Goal: Find specific fact: Find specific fact

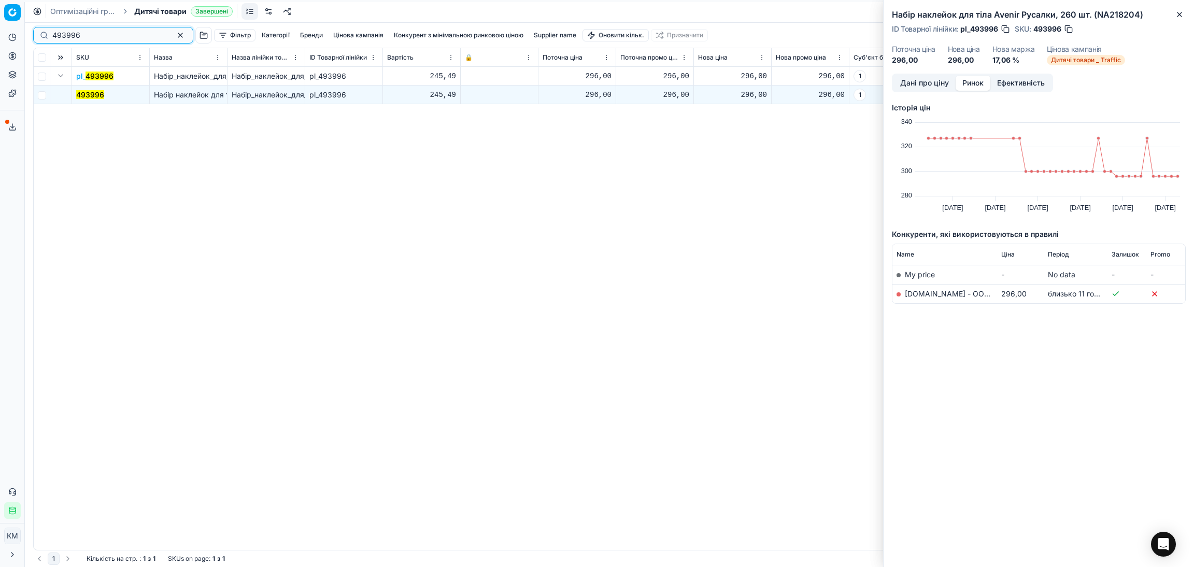
click at [84, 35] on input "493996" at bounding box center [108, 35] width 113 height 10
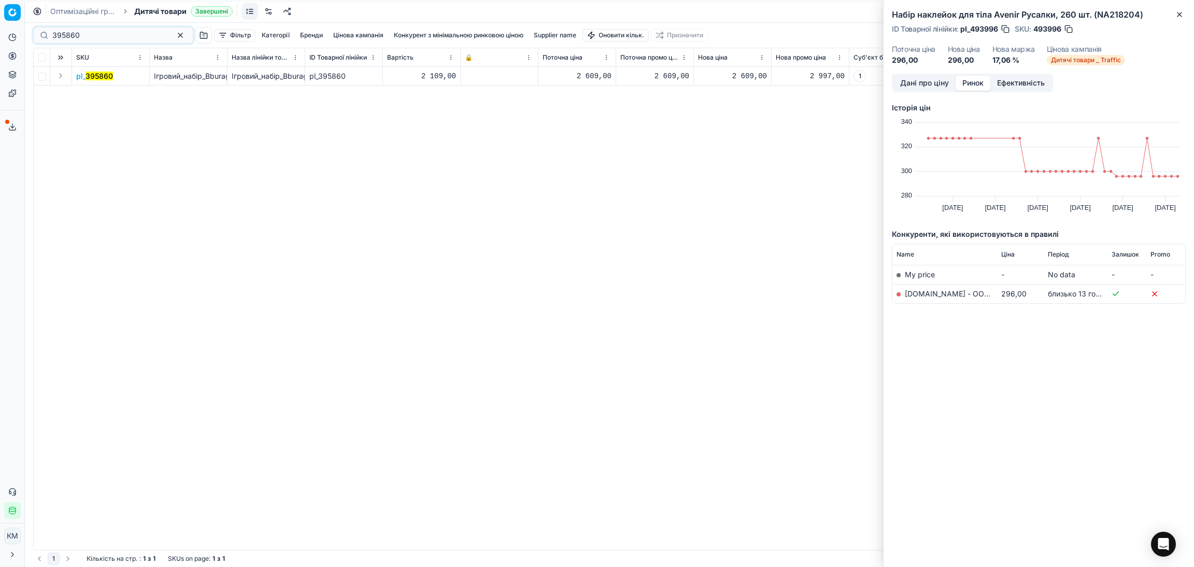
click at [60, 73] on button "Expand" at bounding box center [60, 75] width 12 height 12
click at [82, 94] on mark "395860" at bounding box center [89, 94] width 27 height 9
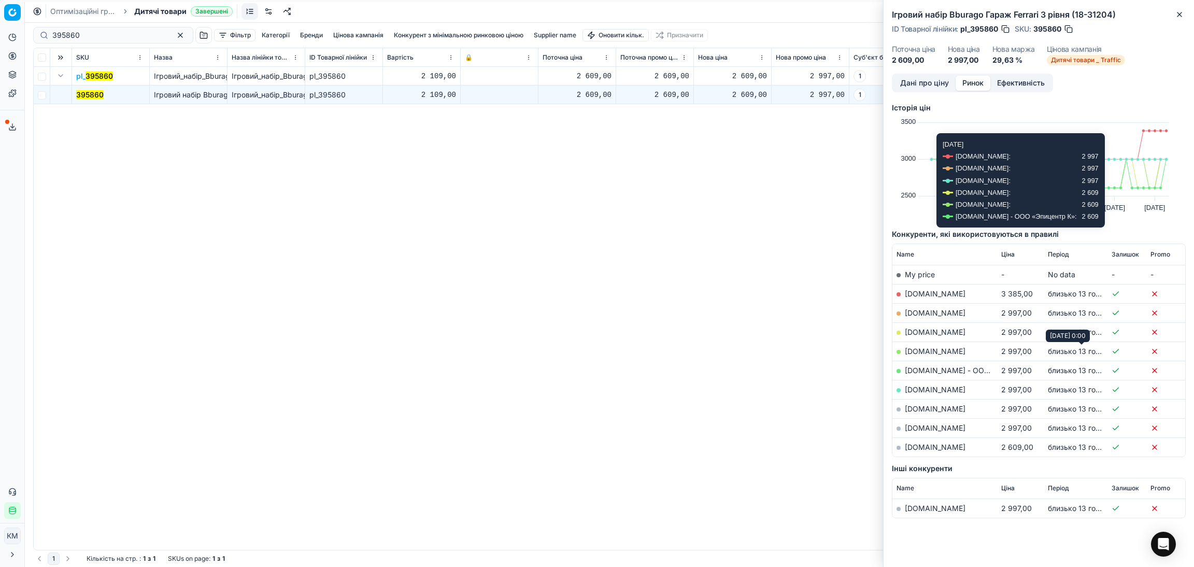
scroll to position [14, 0]
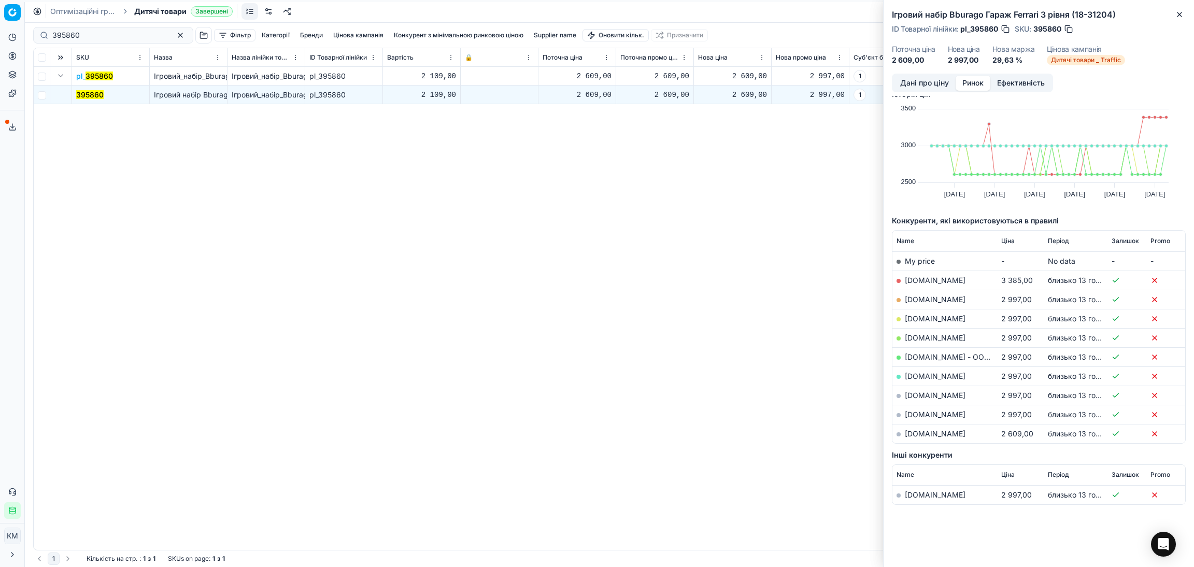
click at [80, 27] on div "395860" at bounding box center [113, 35] width 160 height 17
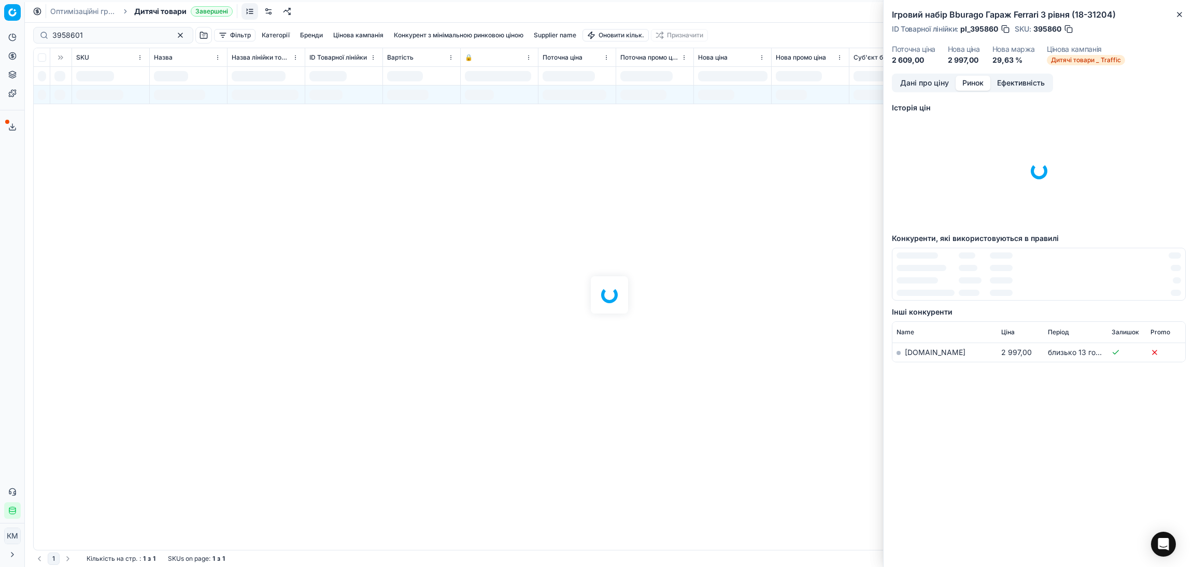
drag, startPoint x: 90, startPoint y: 33, endPoint x: 18, endPoint y: 34, distance: 71.5
click at [18, 34] on div "Pricing platform Аналітика Цінова оптимізація Асортимент продукції Шаблони Серв…" at bounding box center [597, 283] width 1194 height 567
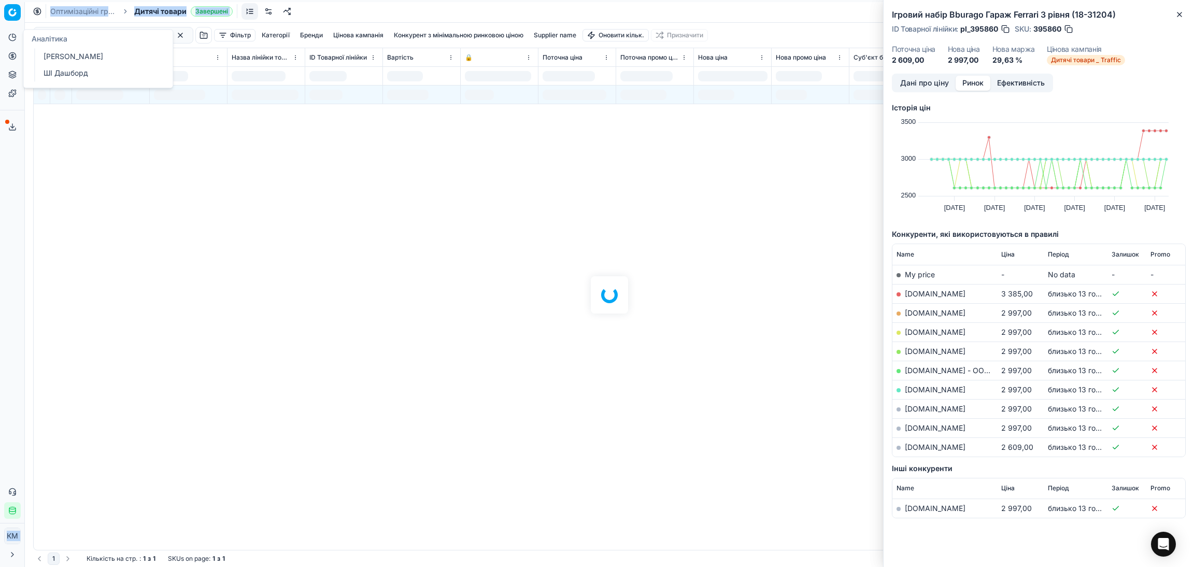
click at [216, 105] on div at bounding box center [609, 295] width 1169 height 544
click at [104, 40] on div at bounding box center [609, 295] width 1169 height 544
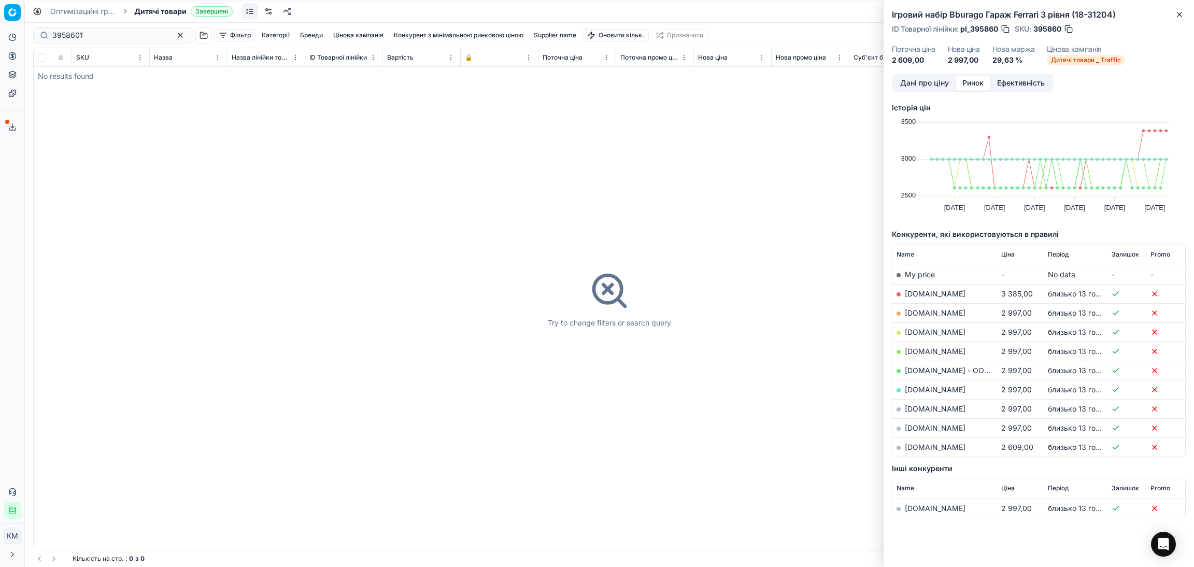
click at [94, 36] on div "3958601 Фільтр Категорії [PERSON_NAME] кампанія Конкурент з мінімальною ринково…" at bounding box center [609, 295] width 1169 height 544
drag, startPoint x: 94, startPoint y: 36, endPoint x: 48, endPoint y: 33, distance: 46.7
click at [48, 33] on div "3958601" at bounding box center [113, 35] width 160 height 17
type input "1004358"
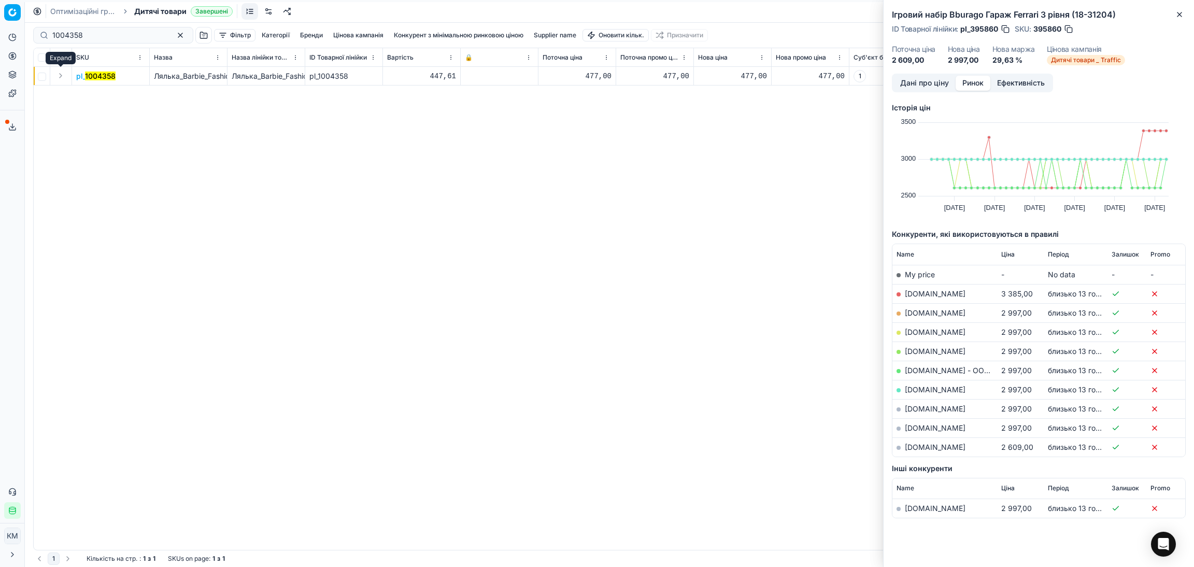
click at [62, 76] on button "Expand" at bounding box center [60, 75] width 12 height 12
click at [91, 96] on mark "1004358" at bounding box center [91, 94] width 31 height 9
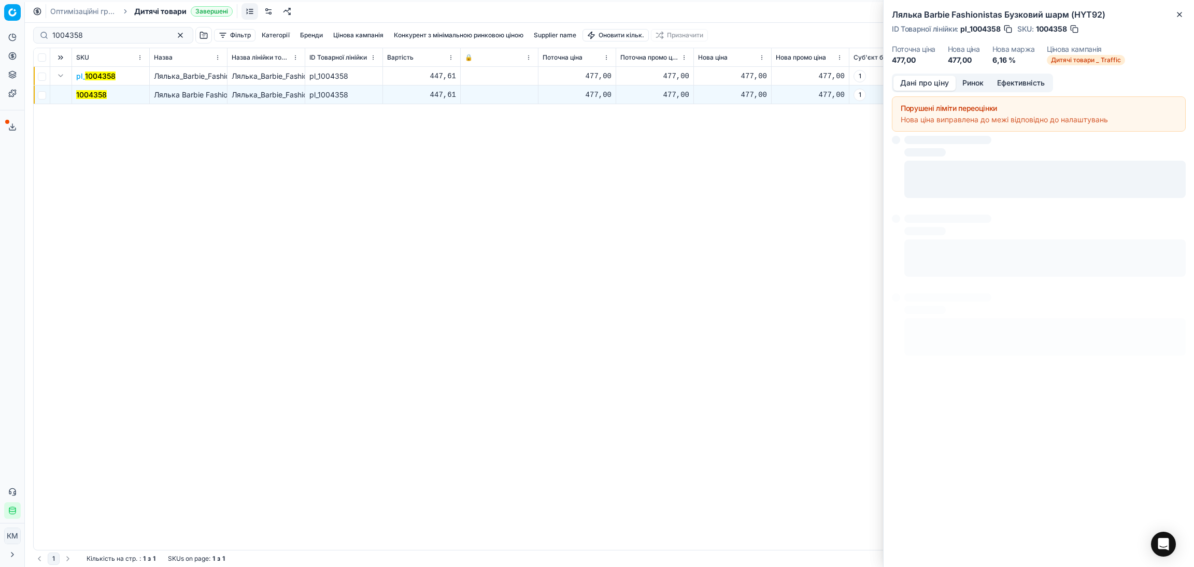
click at [906, 87] on button "Дані про ціну" at bounding box center [924, 83] width 62 height 15
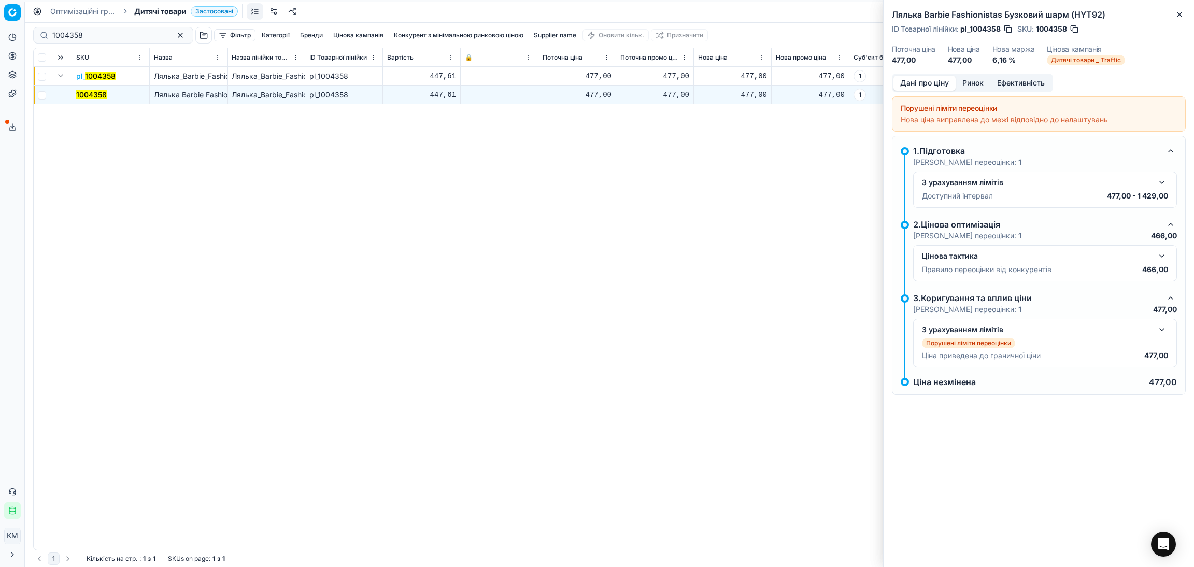
click at [1161, 331] on button "button" at bounding box center [1162, 329] width 12 height 12
click at [1164, 260] on button "button" at bounding box center [1162, 256] width 12 height 12
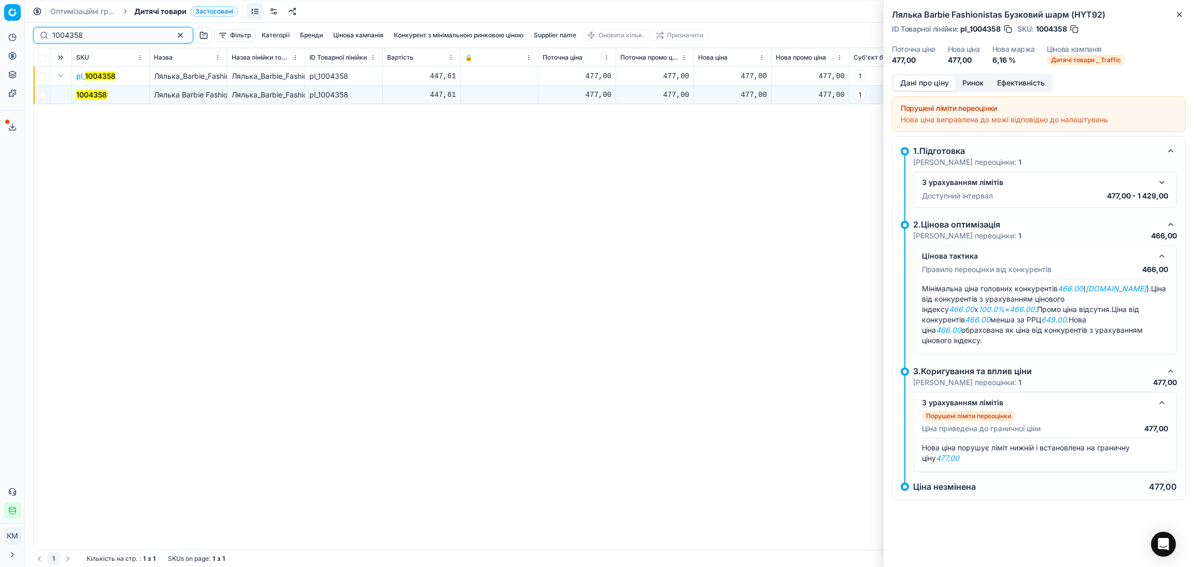
click at [125, 38] on input "1004358" at bounding box center [108, 35] width 113 height 10
paste input "842491"
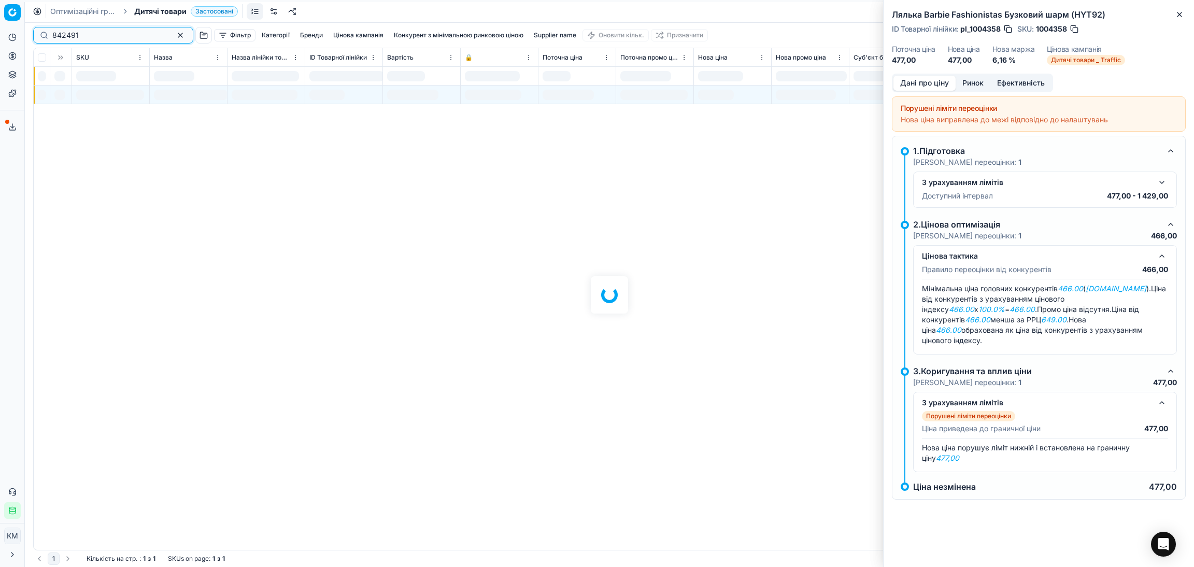
type input "842491"
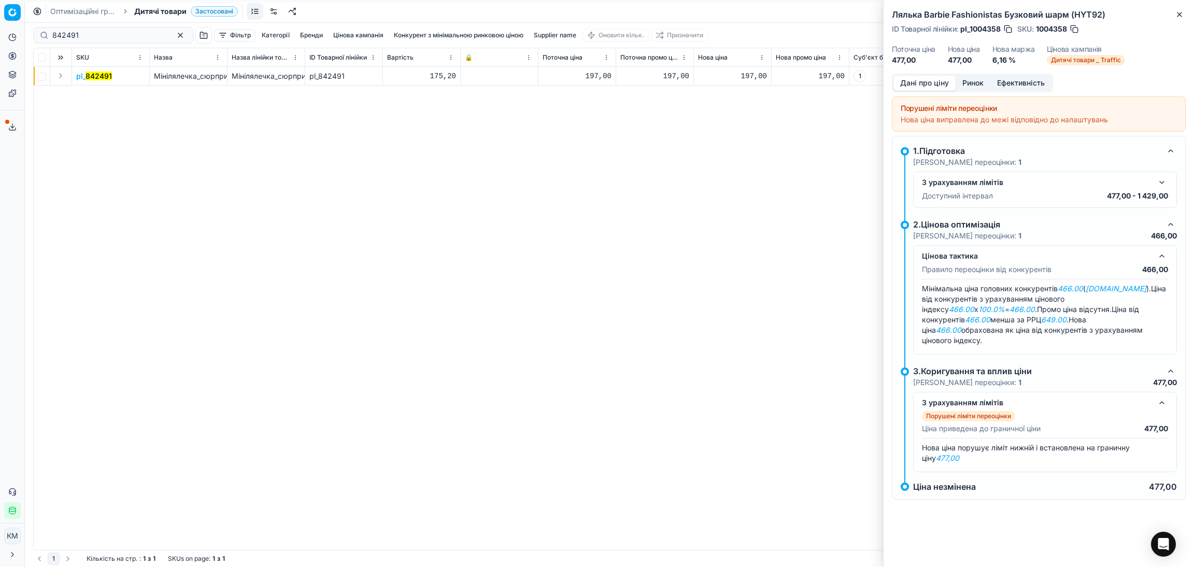
click at [91, 79] on mark "842491" at bounding box center [99, 76] width 26 height 9
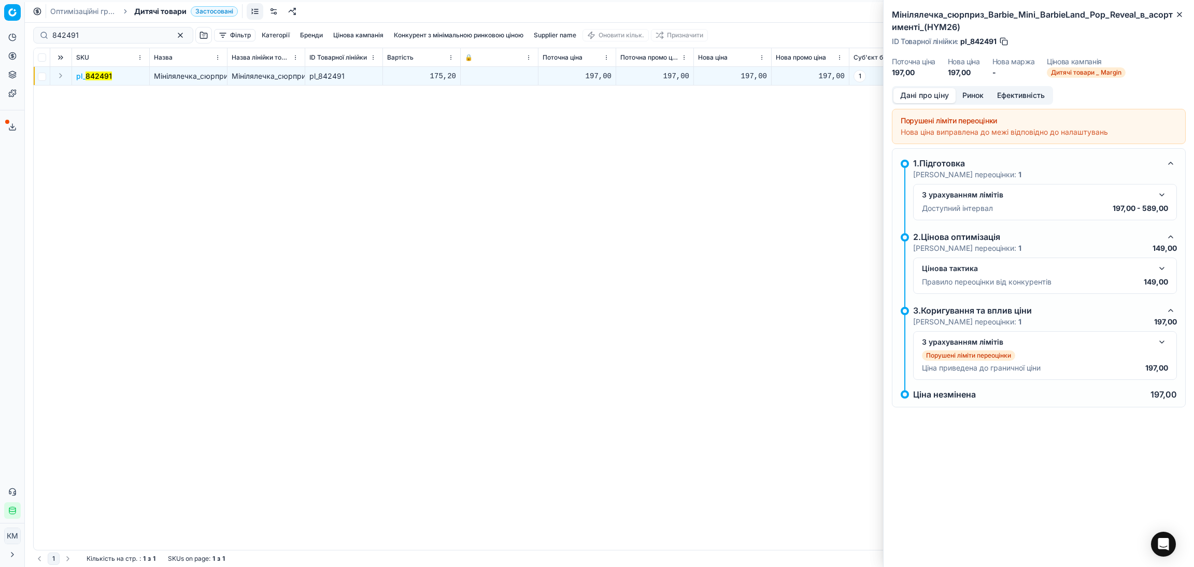
click at [1161, 196] on button "button" at bounding box center [1162, 195] width 12 height 12
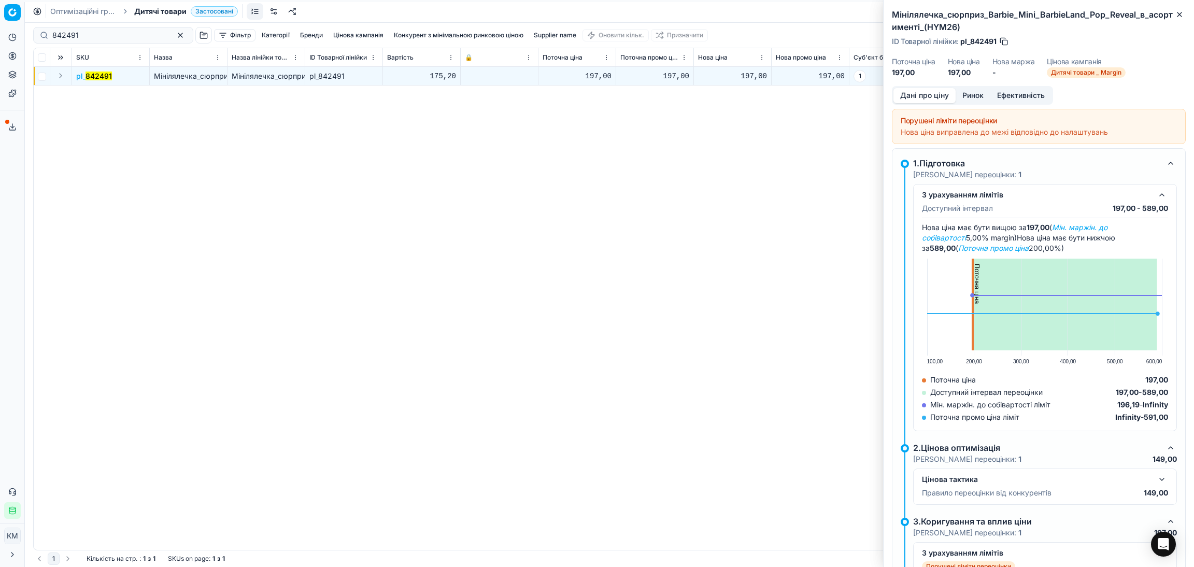
click at [1162, 196] on button "button" at bounding box center [1162, 195] width 12 height 12
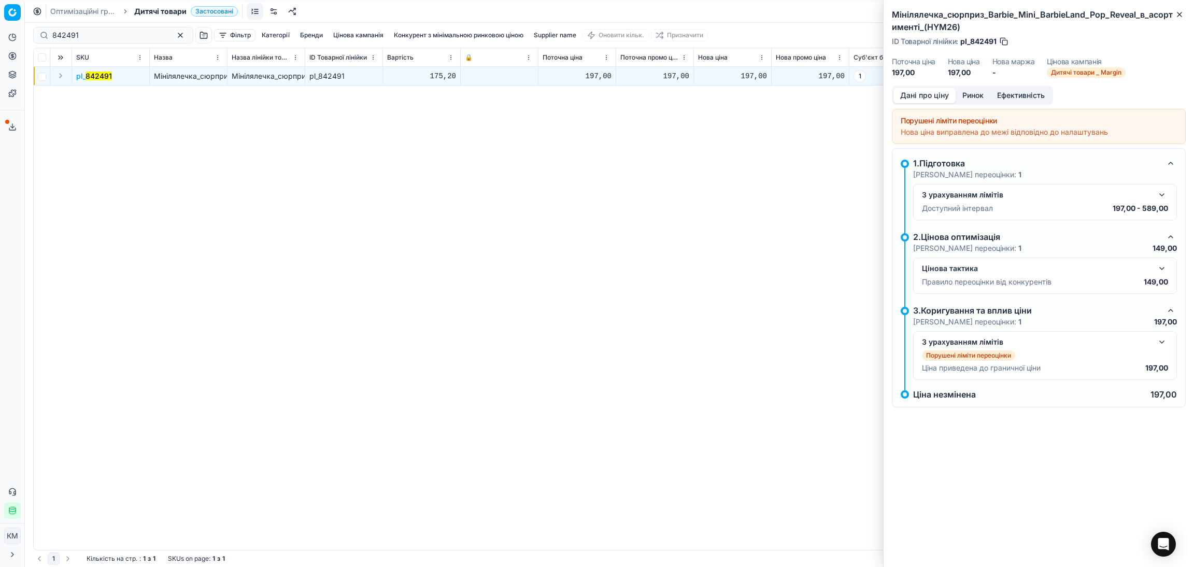
click at [1162, 271] on button "button" at bounding box center [1162, 268] width 12 height 12
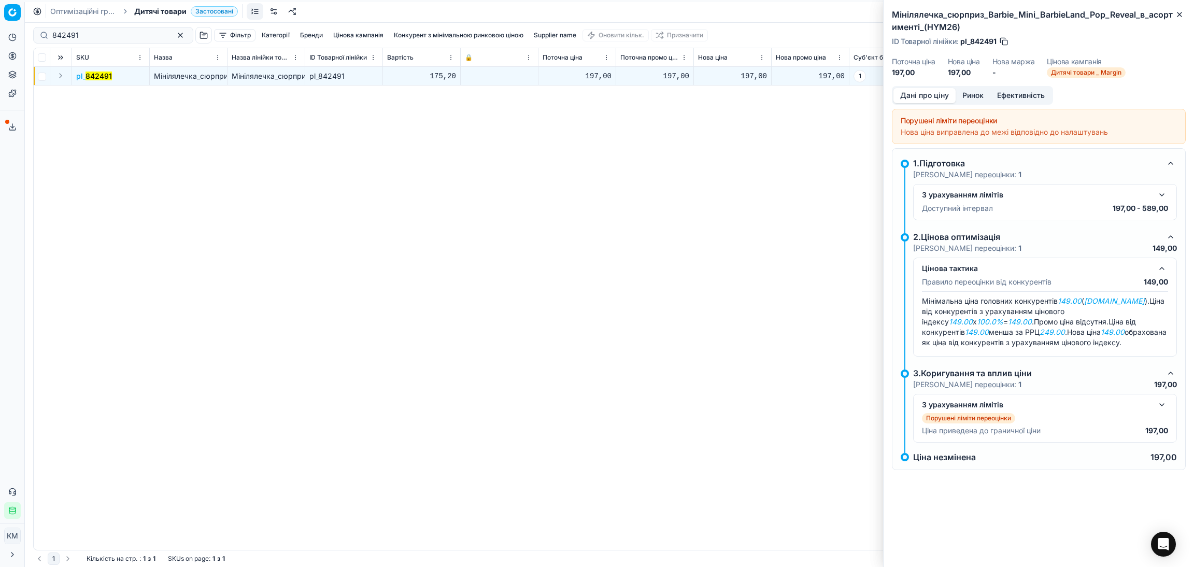
click at [1156, 408] on button "button" at bounding box center [1162, 405] width 12 height 12
